Goal: Task Accomplishment & Management: Complete application form

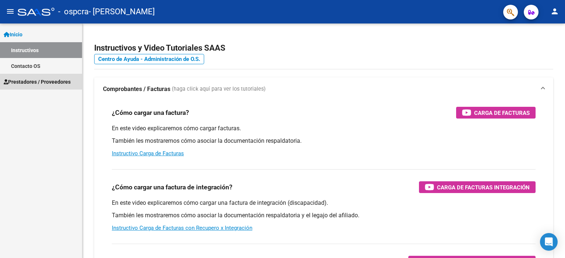
click at [29, 79] on span "Prestadores / Proveedores" at bounding box center [37, 82] width 67 height 8
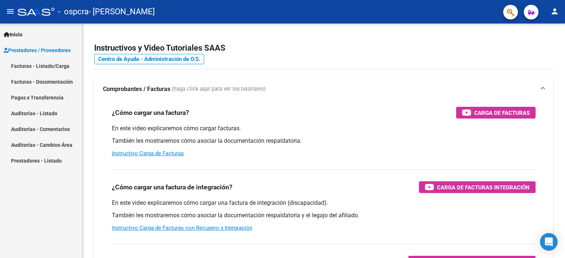
click at [52, 69] on link "Facturas - Listado/Carga" at bounding box center [41, 66] width 82 height 16
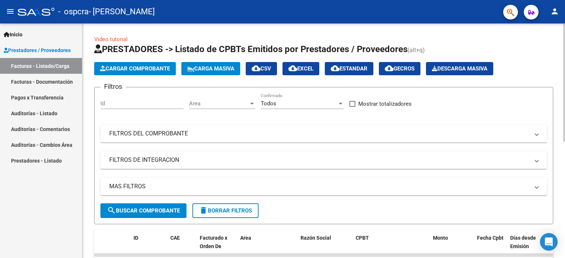
click at [157, 72] on button "Cargar Comprobante" at bounding box center [135, 68] width 82 height 13
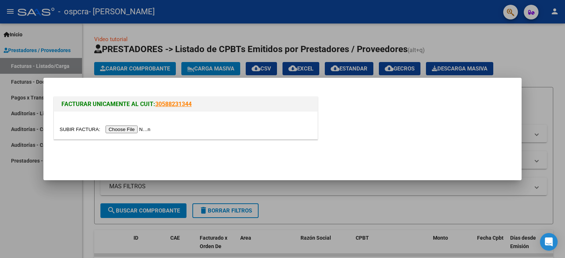
click at [145, 126] on input "file" at bounding box center [106, 130] width 93 height 8
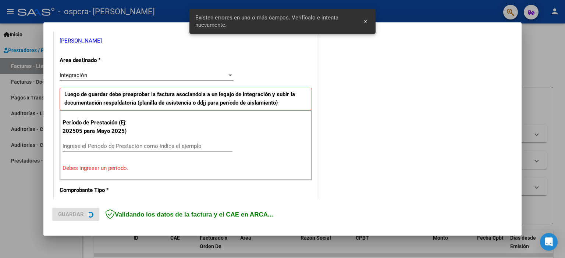
scroll to position [157, 0]
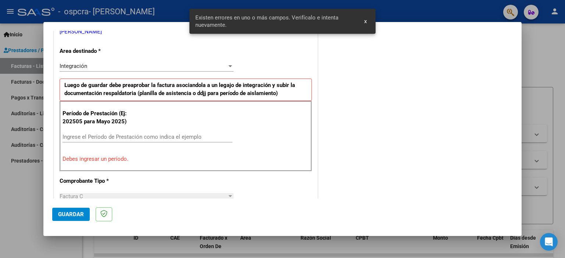
click at [91, 135] on input "Ingrese el Período de Prestación como indica el ejemplo" at bounding box center [147, 137] width 170 height 7
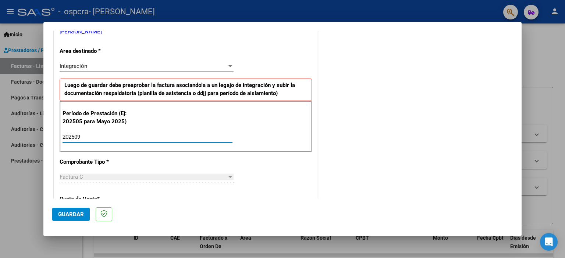
type input "202509"
click at [67, 210] on button "Guardar" at bounding box center [70, 214] width 37 height 13
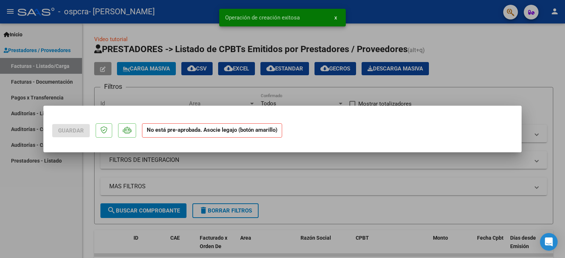
scroll to position [0, 0]
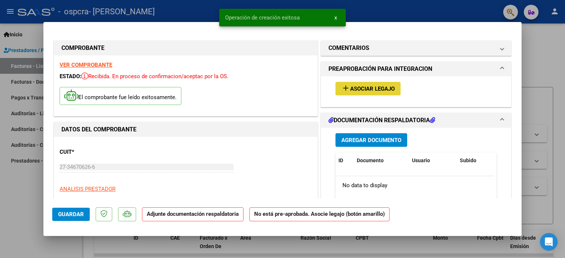
click at [376, 92] on span "Asociar Legajo" at bounding box center [372, 89] width 44 height 7
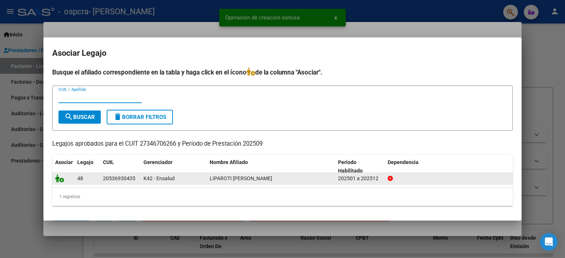
click at [61, 180] on icon at bounding box center [59, 179] width 9 height 8
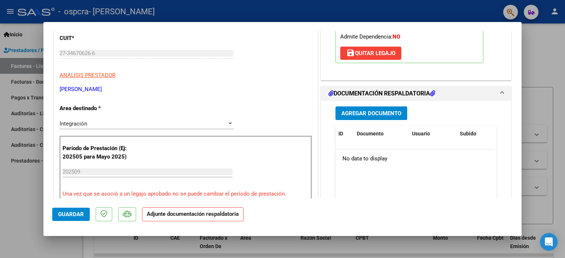
scroll to position [147, 0]
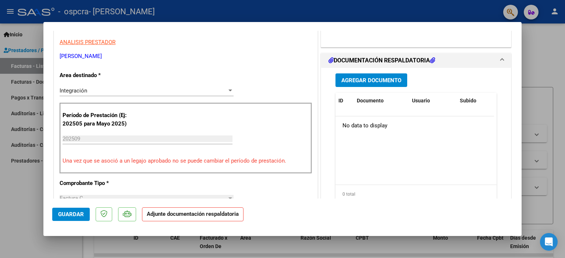
click at [382, 80] on span "Agregar Documento" at bounding box center [371, 80] width 60 height 7
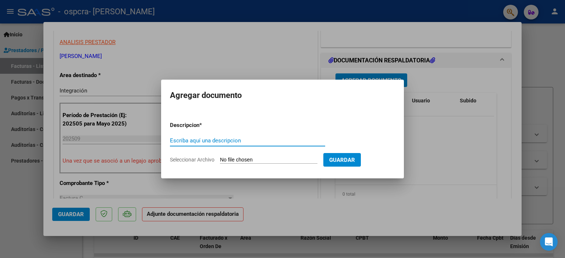
click at [215, 140] on input "Escriba aquí una descripcion" at bounding box center [247, 140] width 155 height 7
type input "planilla"
click at [256, 163] on input "Seleccionar Archivo" at bounding box center [268, 160] width 97 height 7
type input "C:\fakepath\09 planilla.pdf"
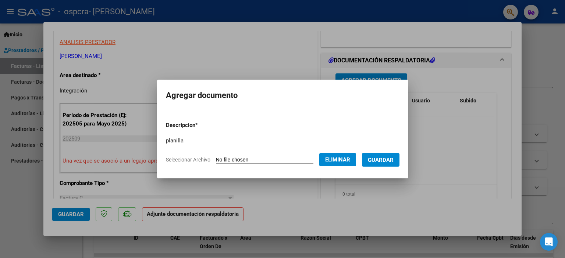
click at [392, 159] on span "Guardar" at bounding box center [381, 160] width 26 height 7
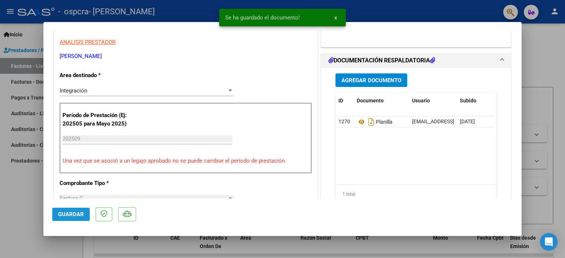
click at [65, 212] on span "Guardar" at bounding box center [71, 214] width 26 height 7
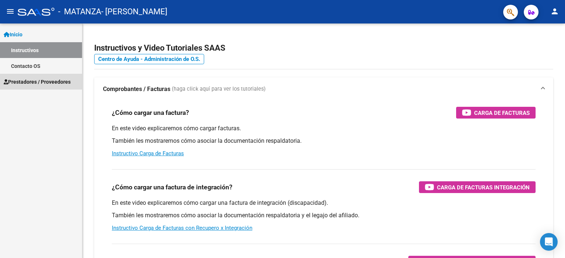
click at [37, 77] on link "Prestadores / Proveedores" at bounding box center [41, 82] width 82 height 16
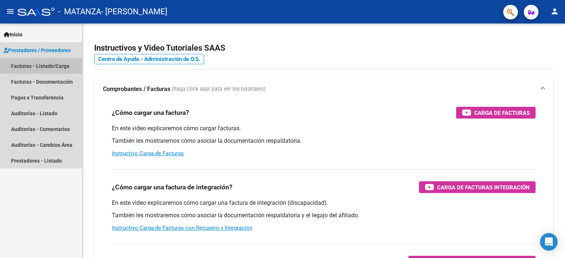
click at [40, 65] on link "Facturas - Listado/Carga" at bounding box center [41, 66] width 82 height 16
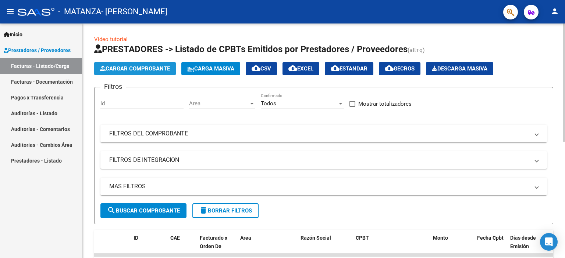
click at [108, 69] on span "Cargar Comprobante" at bounding box center [135, 68] width 70 height 7
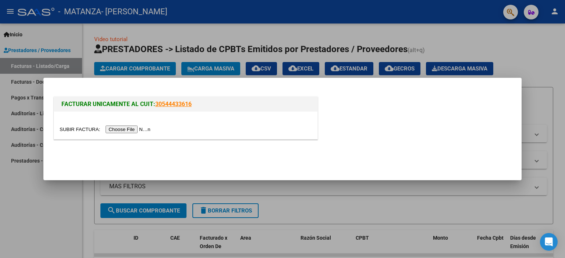
click at [135, 128] on input "file" at bounding box center [106, 130] width 93 height 8
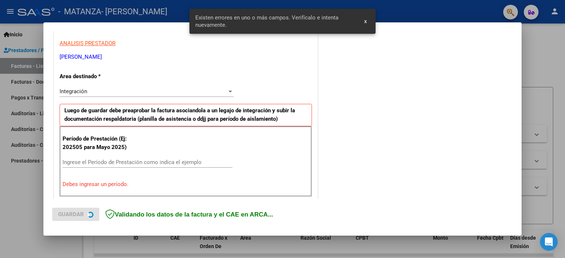
scroll to position [157, 0]
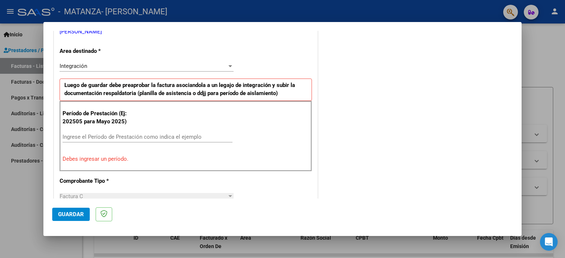
click at [176, 132] on div "Ingrese el Período de Prestación como indica el ejemplo" at bounding box center [147, 137] width 170 height 11
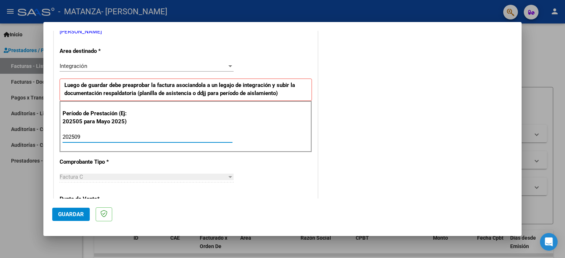
type input "202509"
click at [69, 213] on span "Guardar" at bounding box center [71, 214] width 26 height 7
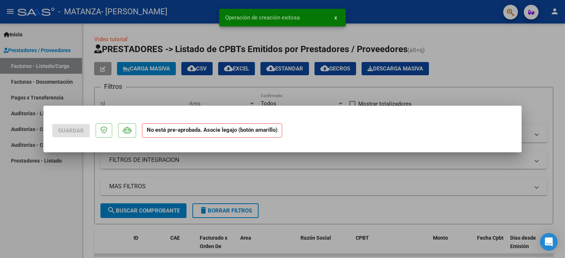
scroll to position [0, 0]
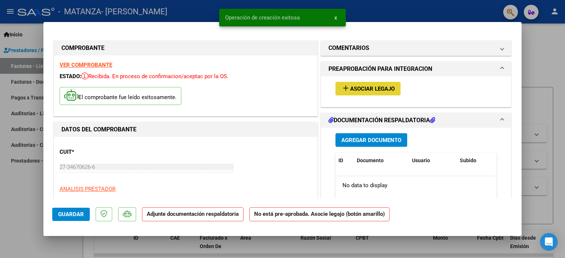
click at [368, 88] on span "Asociar Legajo" at bounding box center [372, 89] width 44 height 7
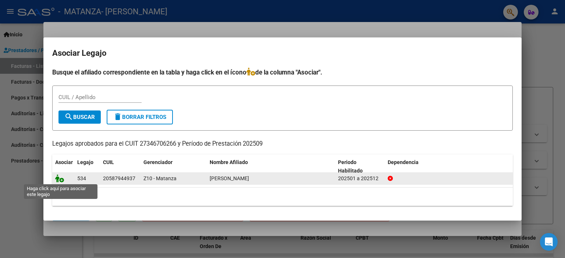
click at [59, 178] on icon at bounding box center [59, 179] width 9 height 8
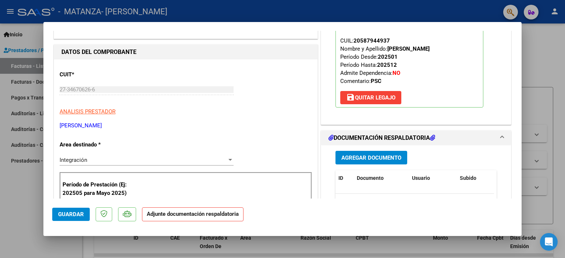
scroll to position [110, 0]
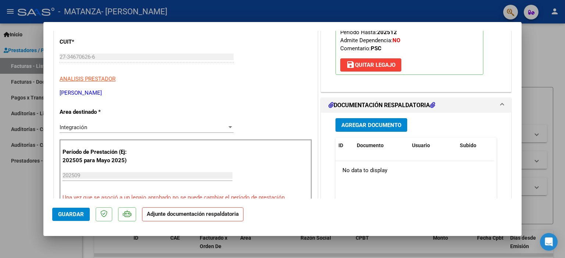
click at [385, 128] on span "Agregar Documento" at bounding box center [371, 125] width 60 height 7
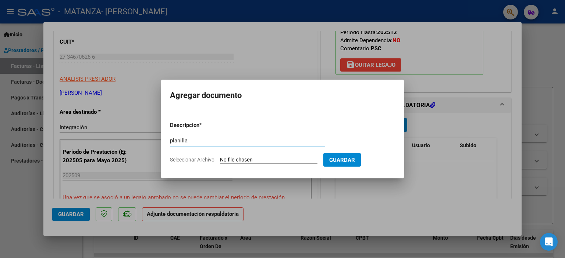
type input "planilla"
click at [233, 160] on input "Seleccionar Archivo" at bounding box center [268, 160] width 97 height 7
type input "C:\fakepath\09 planilla.pdf"
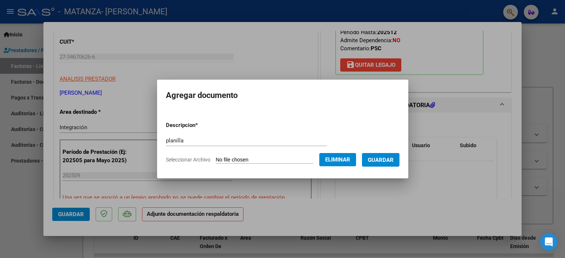
click at [387, 159] on span "Guardar" at bounding box center [381, 160] width 26 height 7
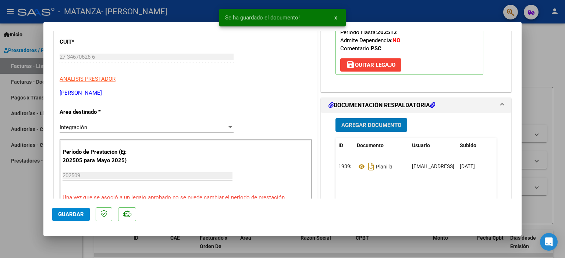
click at [81, 213] on span "Guardar" at bounding box center [71, 214] width 26 height 7
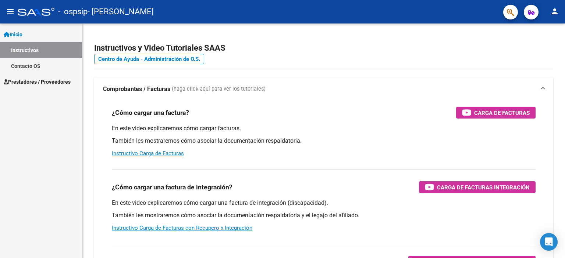
click at [33, 82] on span "Prestadores / Proveedores" at bounding box center [37, 82] width 67 height 8
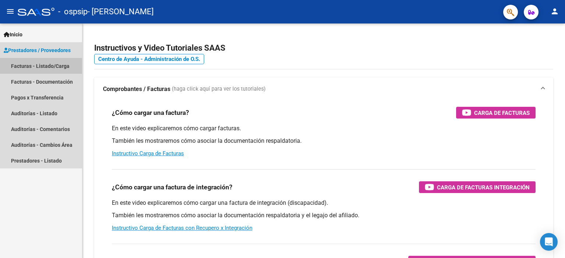
click at [34, 66] on link "Facturas - Listado/Carga" at bounding box center [41, 66] width 82 height 16
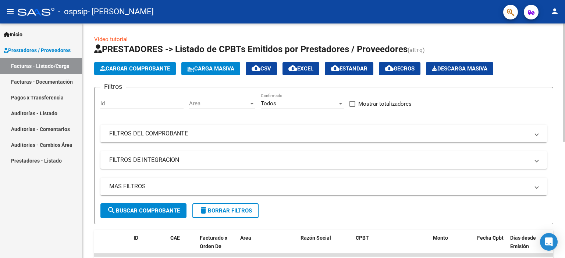
click at [133, 67] on span "Cargar Comprobante" at bounding box center [135, 68] width 70 height 7
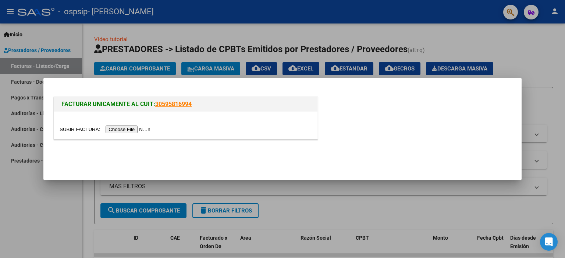
click at [133, 129] on input "file" at bounding box center [106, 130] width 93 height 8
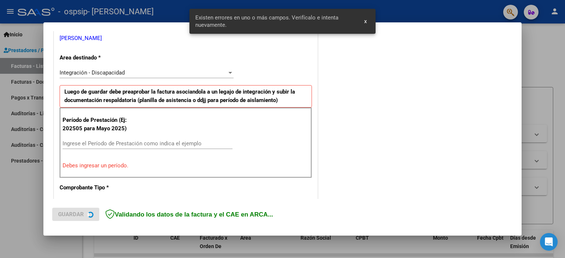
scroll to position [157, 0]
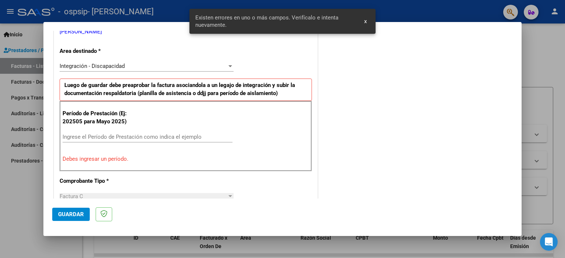
click at [106, 135] on input "Ingrese el Período de Prestación como indica el ejemplo" at bounding box center [147, 137] width 170 height 7
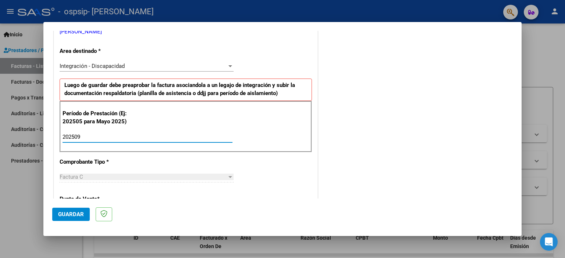
type input "202509"
click at [73, 216] on span "Guardar" at bounding box center [71, 214] width 26 height 7
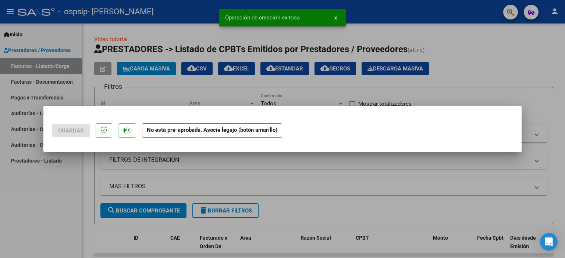
scroll to position [0, 0]
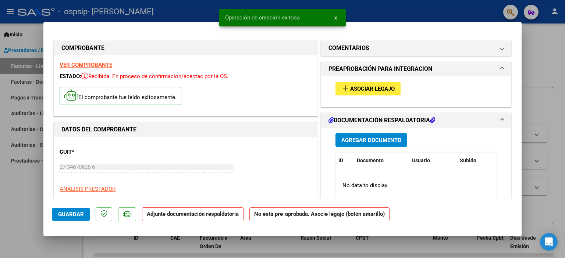
click at [385, 86] on span "Asociar Legajo" at bounding box center [372, 89] width 44 height 7
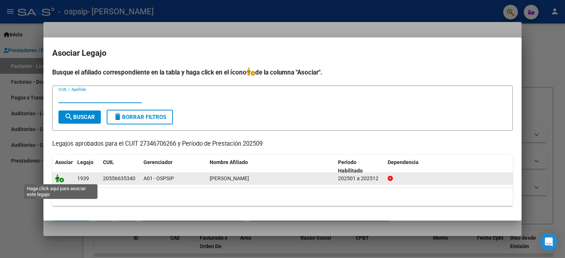
click at [58, 179] on icon at bounding box center [59, 179] width 9 height 8
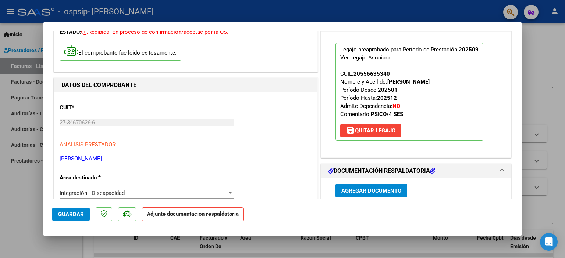
scroll to position [74, 0]
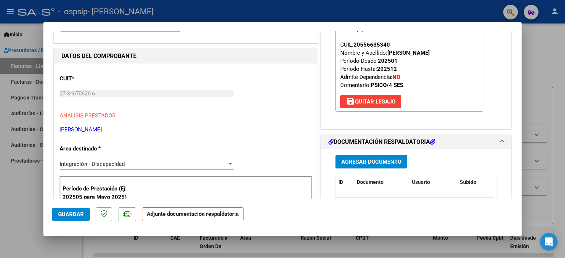
click at [360, 159] on span "Agregar Documento" at bounding box center [371, 162] width 60 height 7
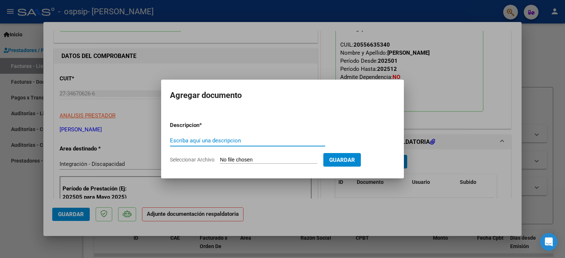
click at [226, 137] on input "Escriba aquí una descripcion" at bounding box center [247, 140] width 155 height 7
type input "PLANILLA"
click at [279, 162] on input "Seleccionar Archivo" at bounding box center [268, 160] width 97 height 7
type input "C:\fakepath\09 planilla.pdf"
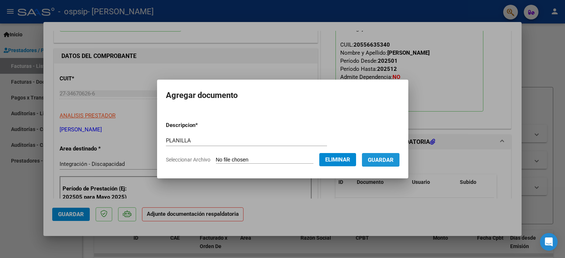
click at [391, 159] on span "Guardar" at bounding box center [381, 160] width 26 height 7
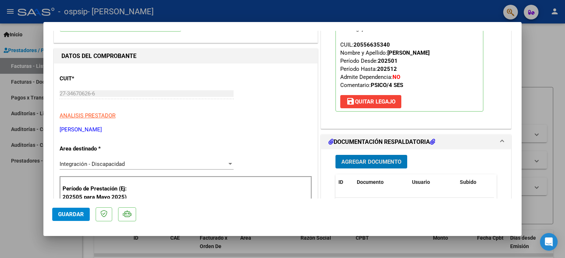
click at [63, 213] on span "Guardar" at bounding box center [71, 214] width 26 height 7
